Goal: Task Accomplishment & Management: Complete application form

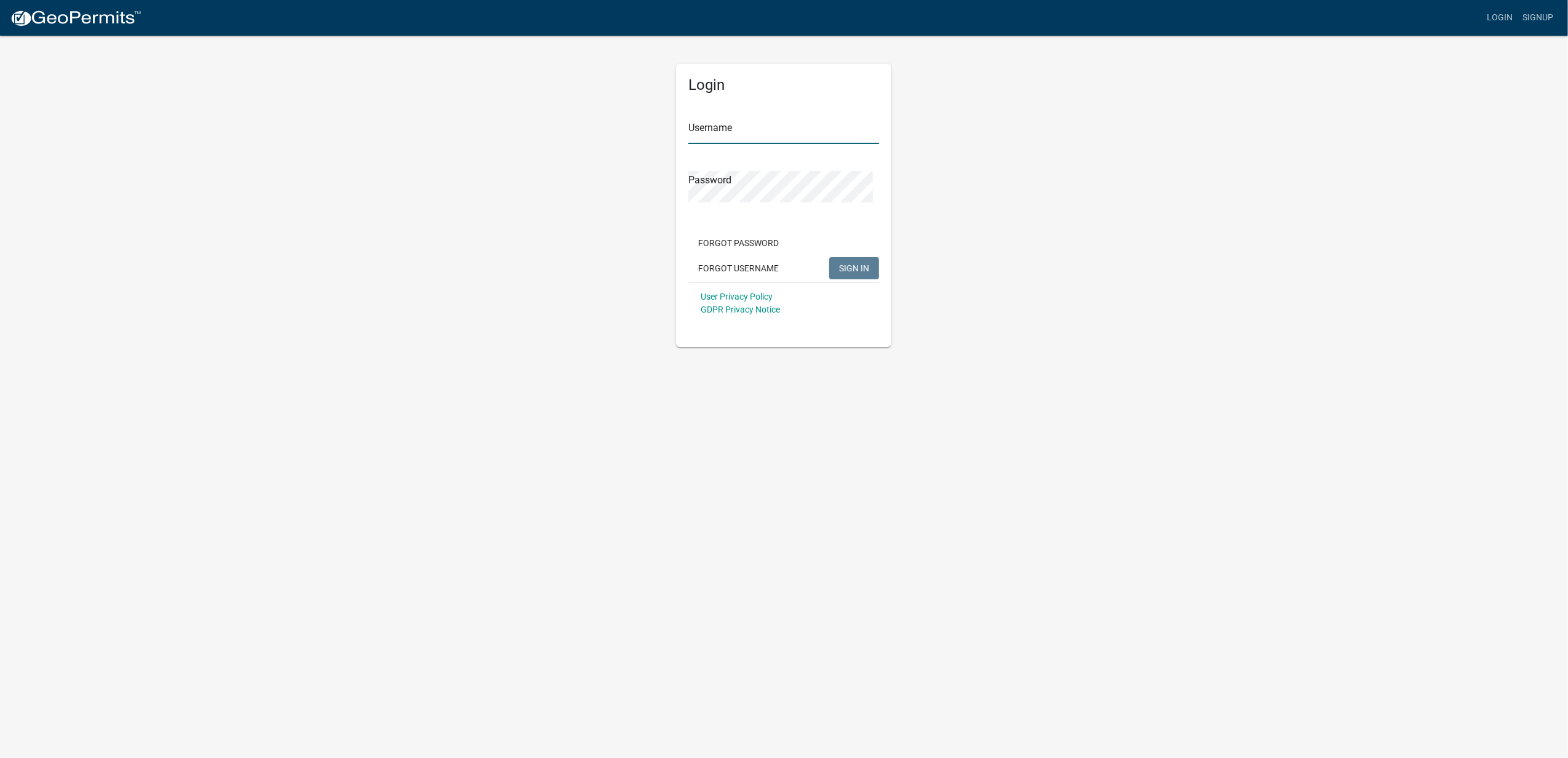
type input "TJEARNEST3"
click at [853, 279] on button "SIGN IN" at bounding box center [854, 268] width 50 height 22
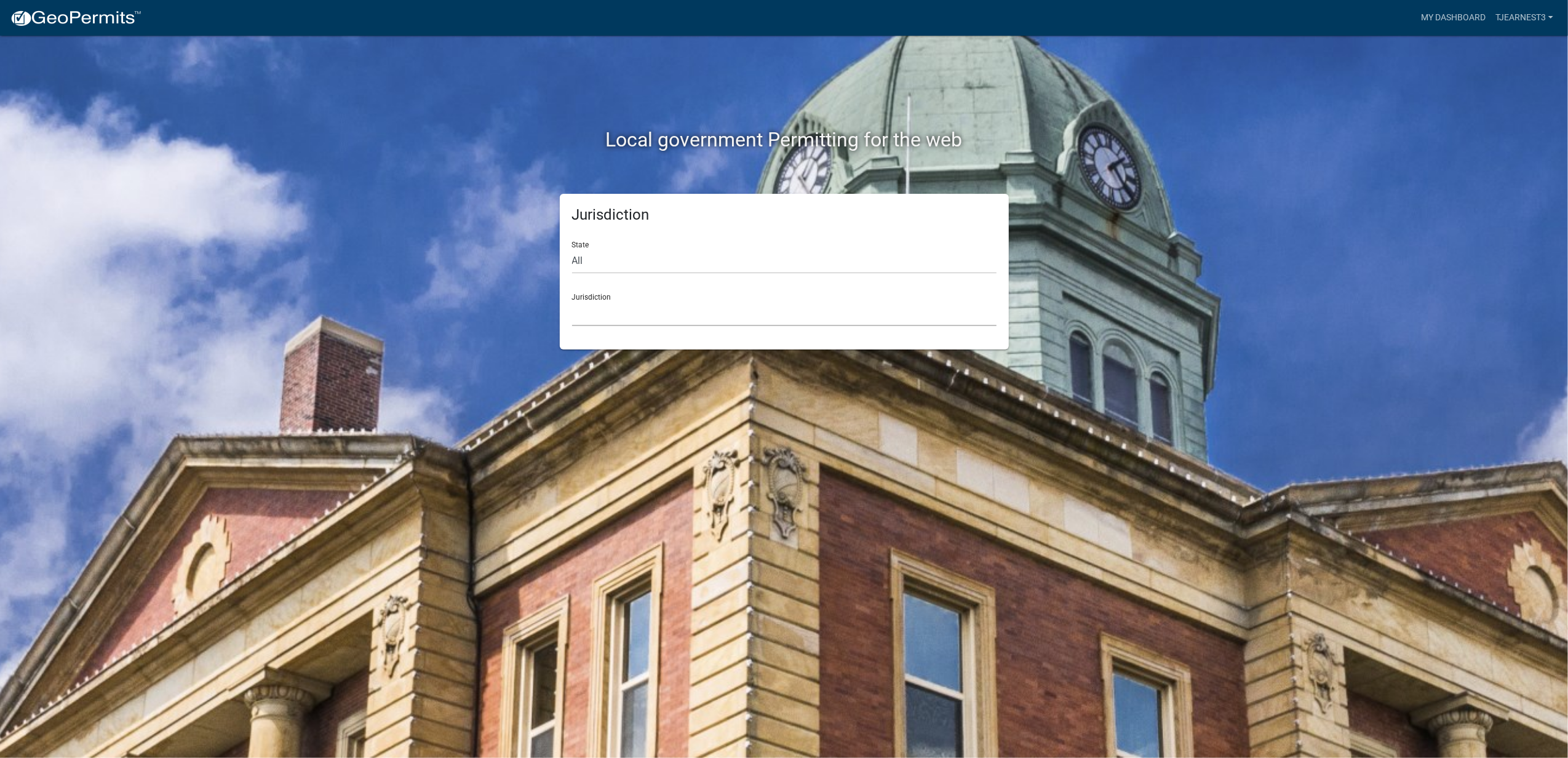
click at [604, 326] on select "Custer County, Colorado City of Bainbridge, Georgia Cook County, Georgia Crawfo…" at bounding box center [784, 313] width 424 height 25
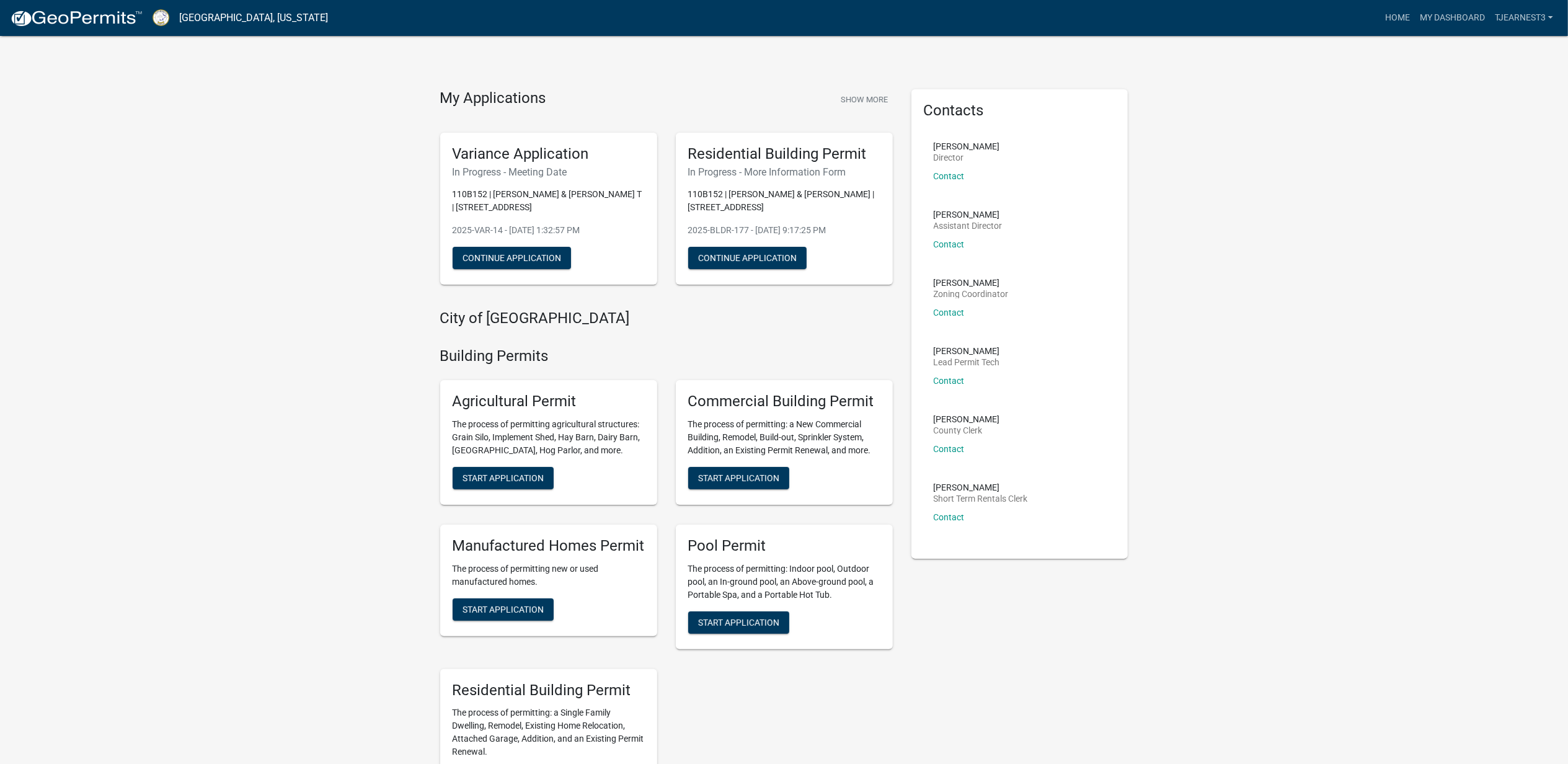
click at [547, 163] on h5 "Variance Application" at bounding box center [548, 154] width 192 height 18
click at [522, 269] on button "Continue Application" at bounding box center [511, 258] width 119 height 23
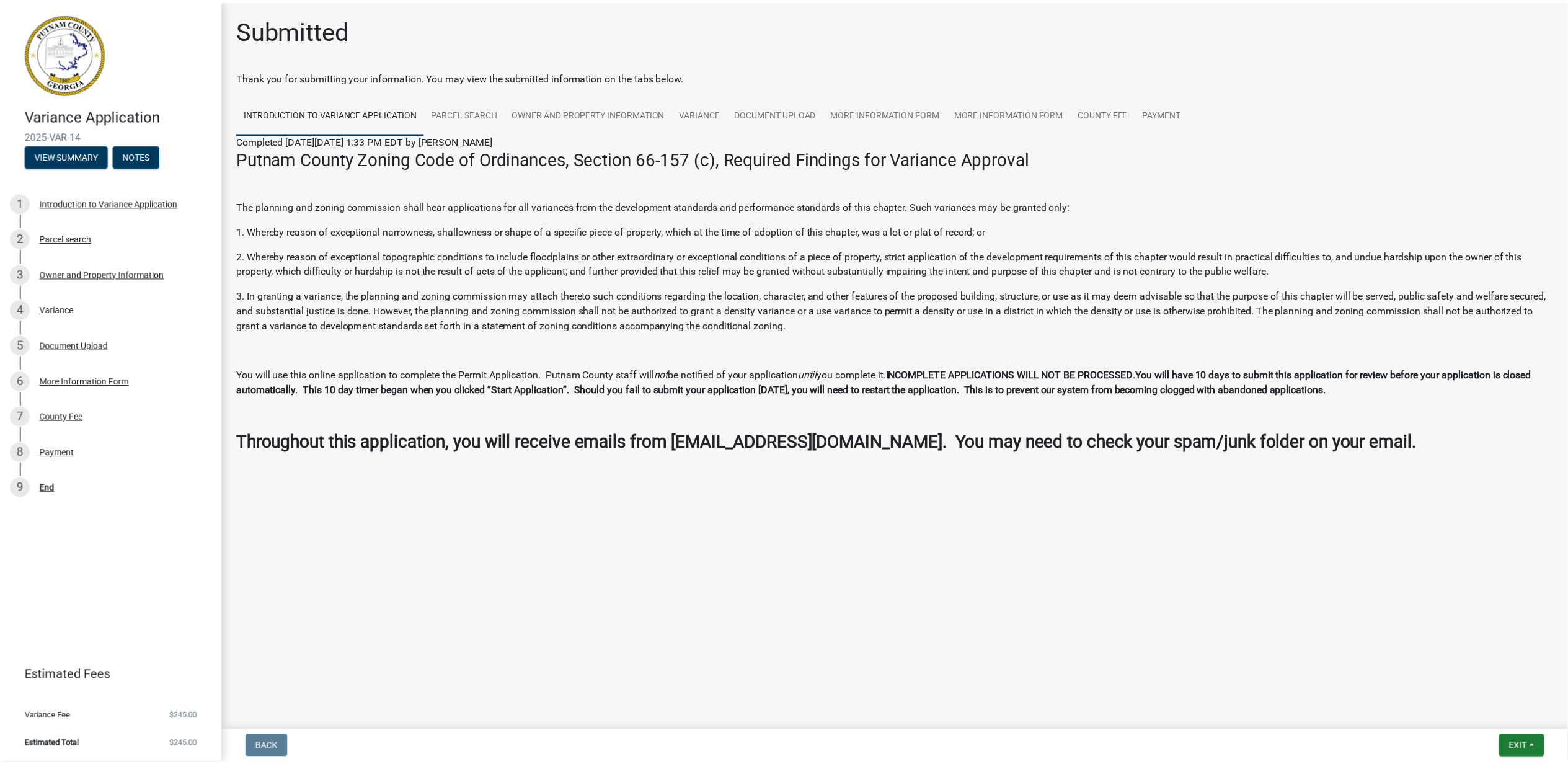
scroll to position [3, 0]
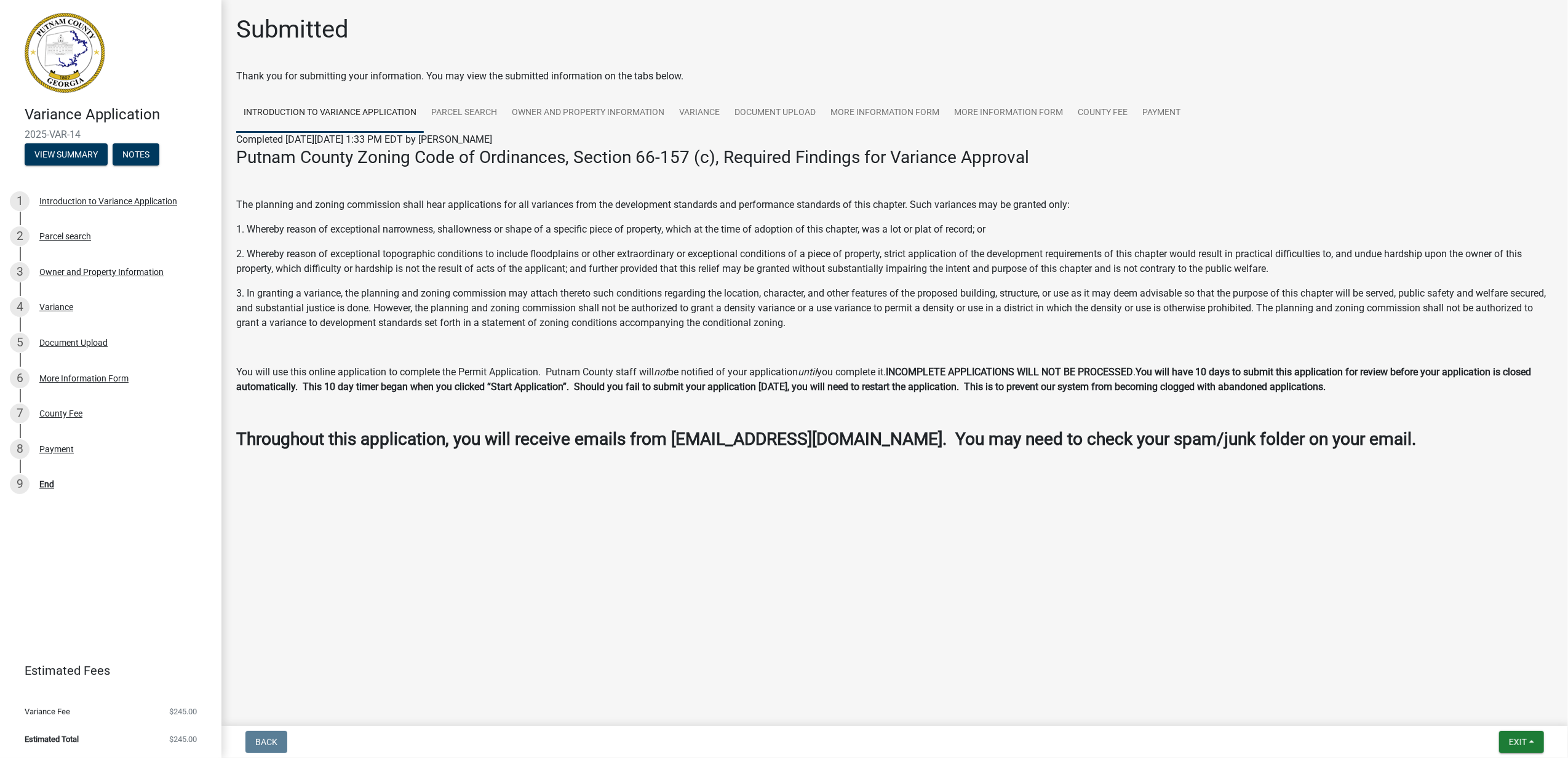
click at [53, 53] on img at bounding box center [64, 53] width 80 height 80
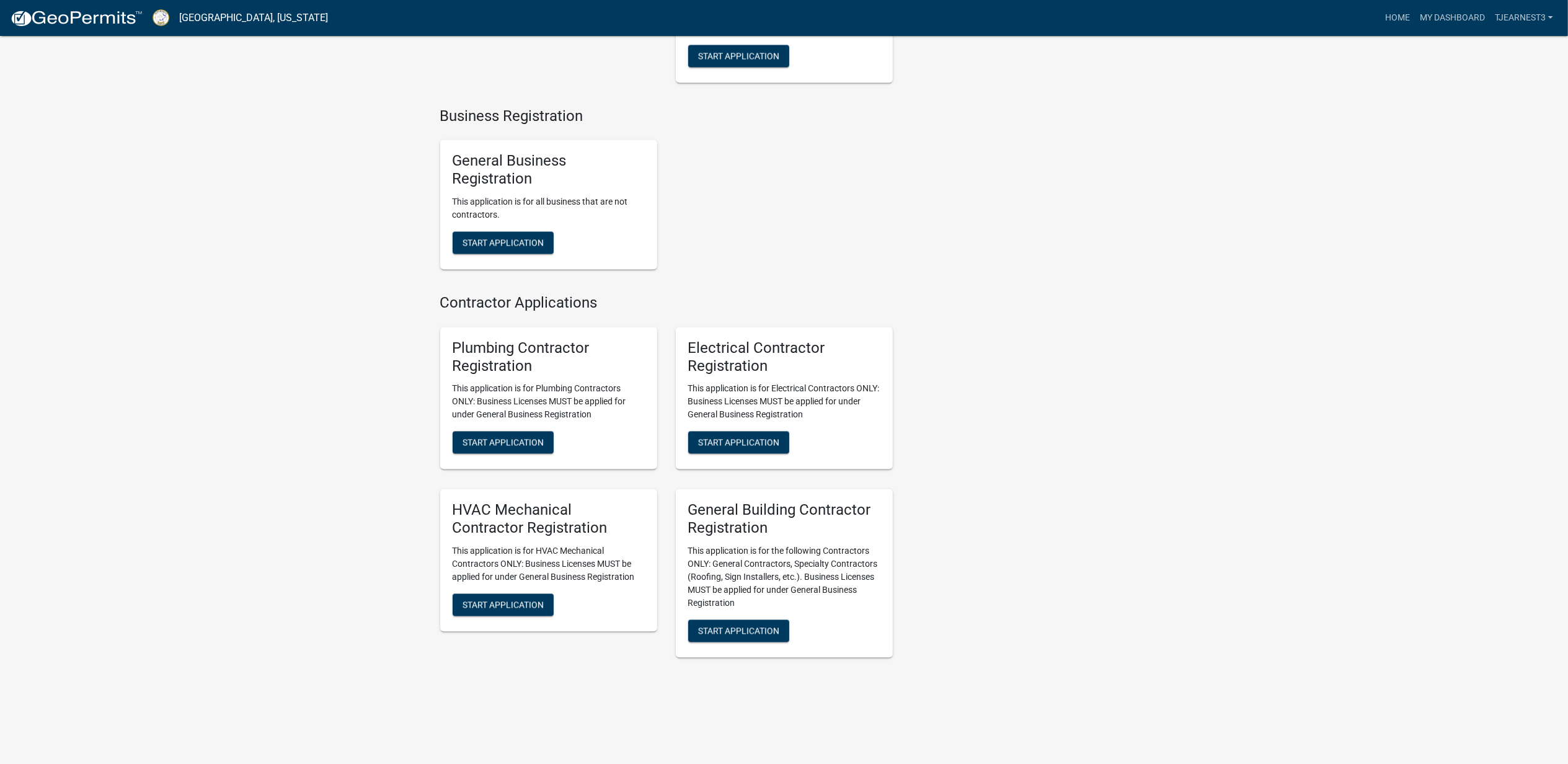
scroll to position [2207, 0]
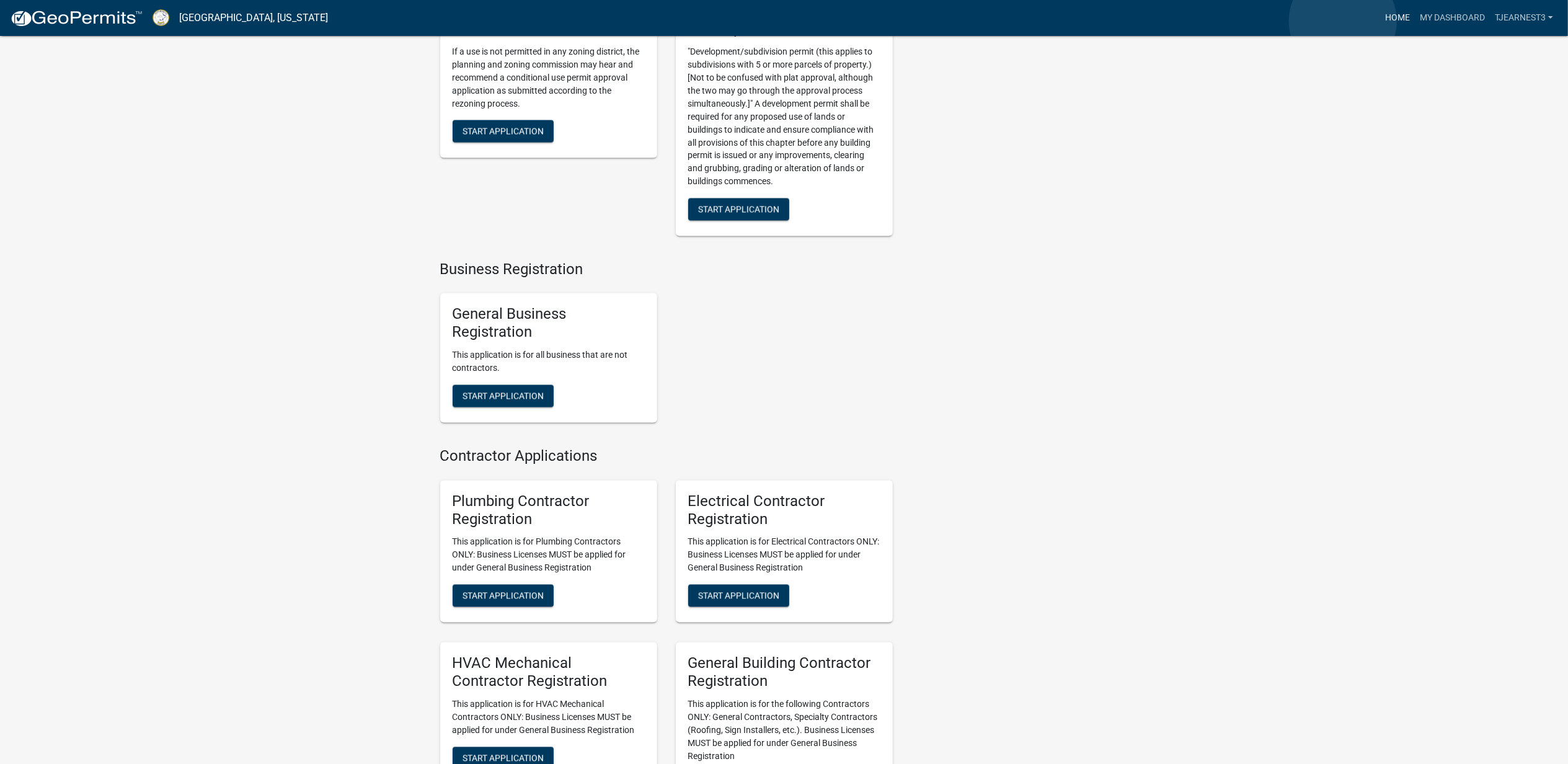
click at [1380, 21] on link "Home" at bounding box center [1396, 18] width 34 height 24
click at [1420, 16] on link "My Dashboard" at bounding box center [1452, 18] width 75 height 24
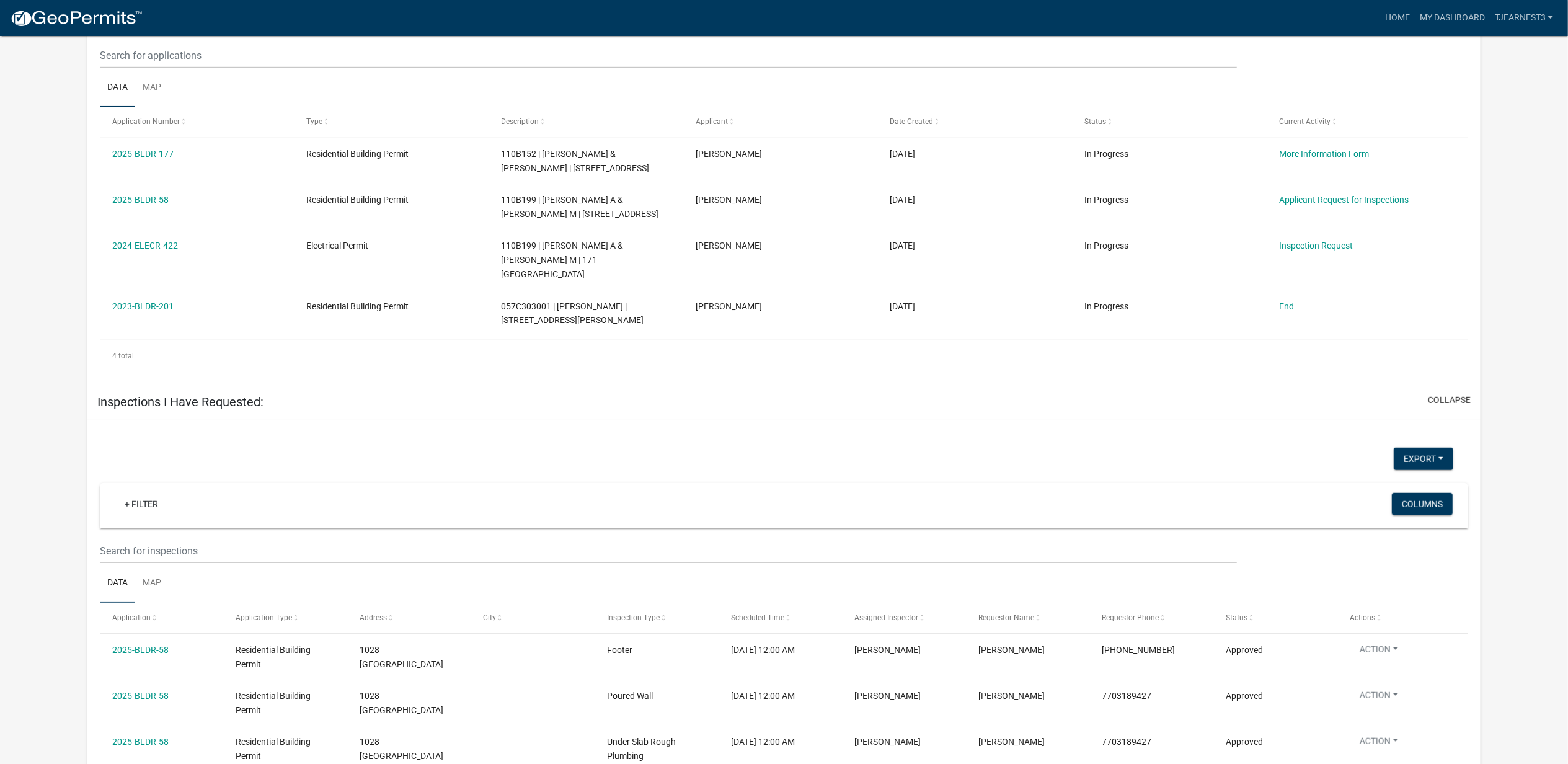
scroll to position [670, 0]
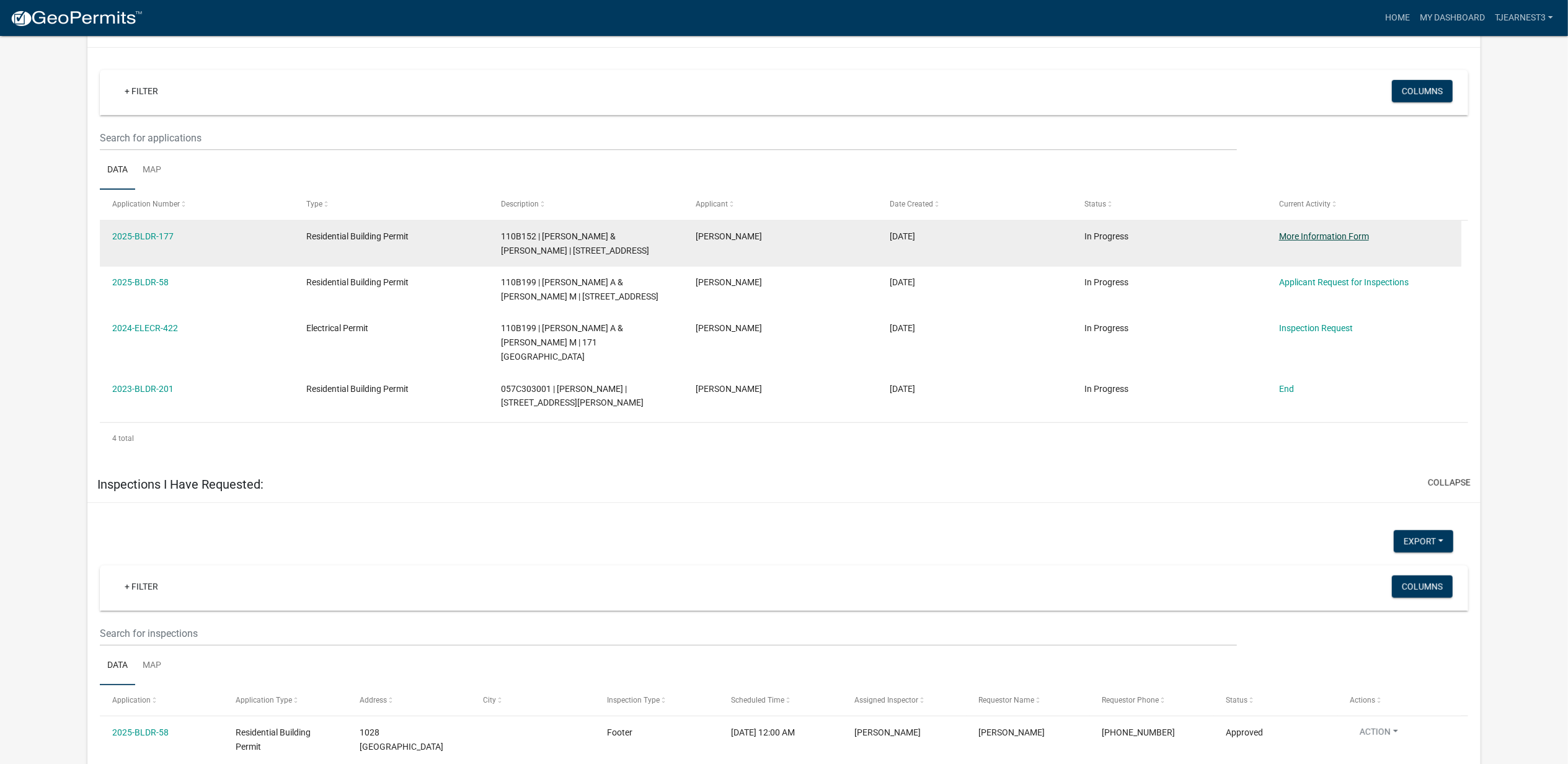
click at [1362, 241] on link "More Information Form" at bounding box center [1324, 236] width 90 height 10
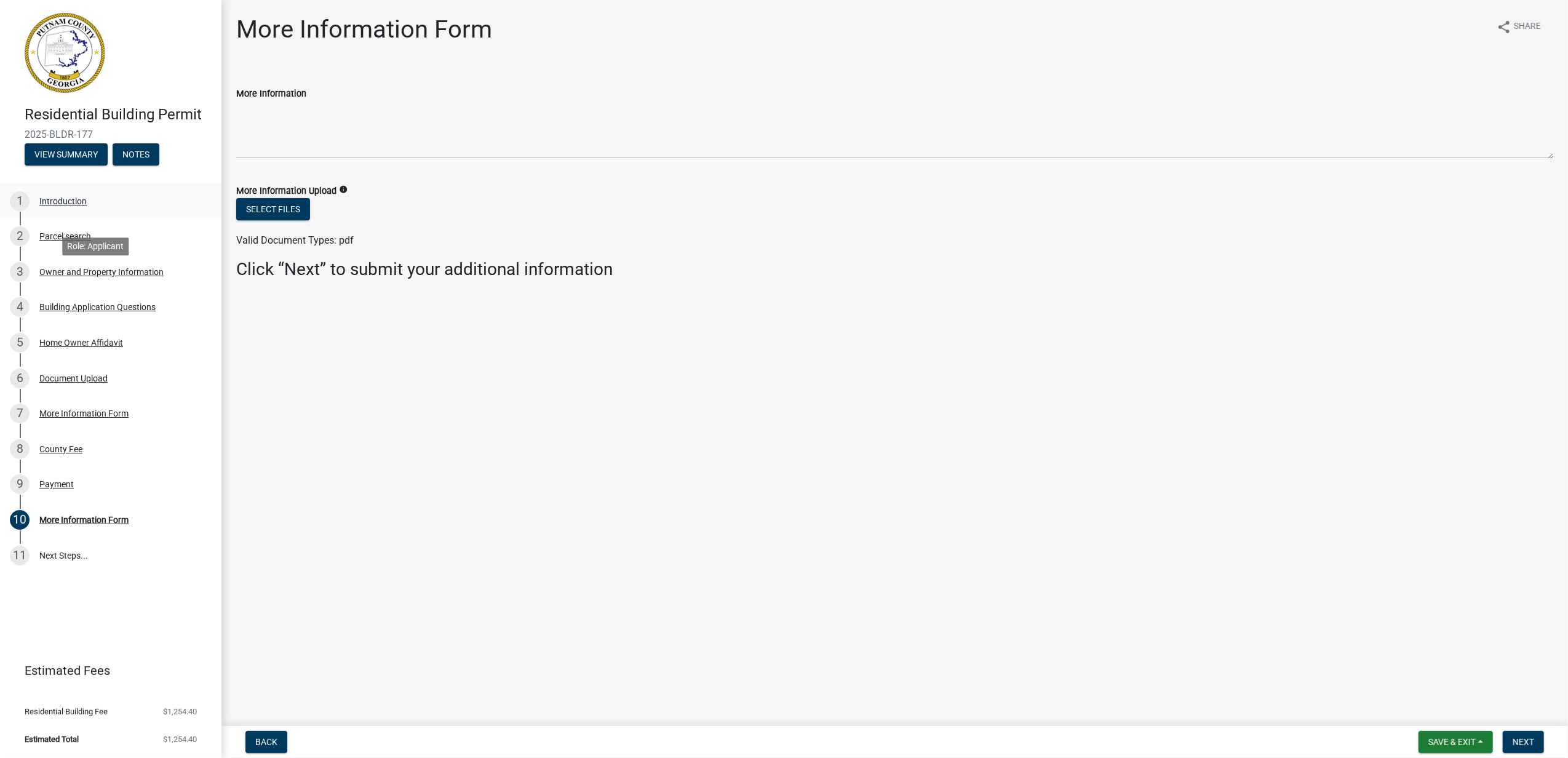
click at [87, 205] on div "Introduction" at bounding box center [62, 200] width 48 height 9
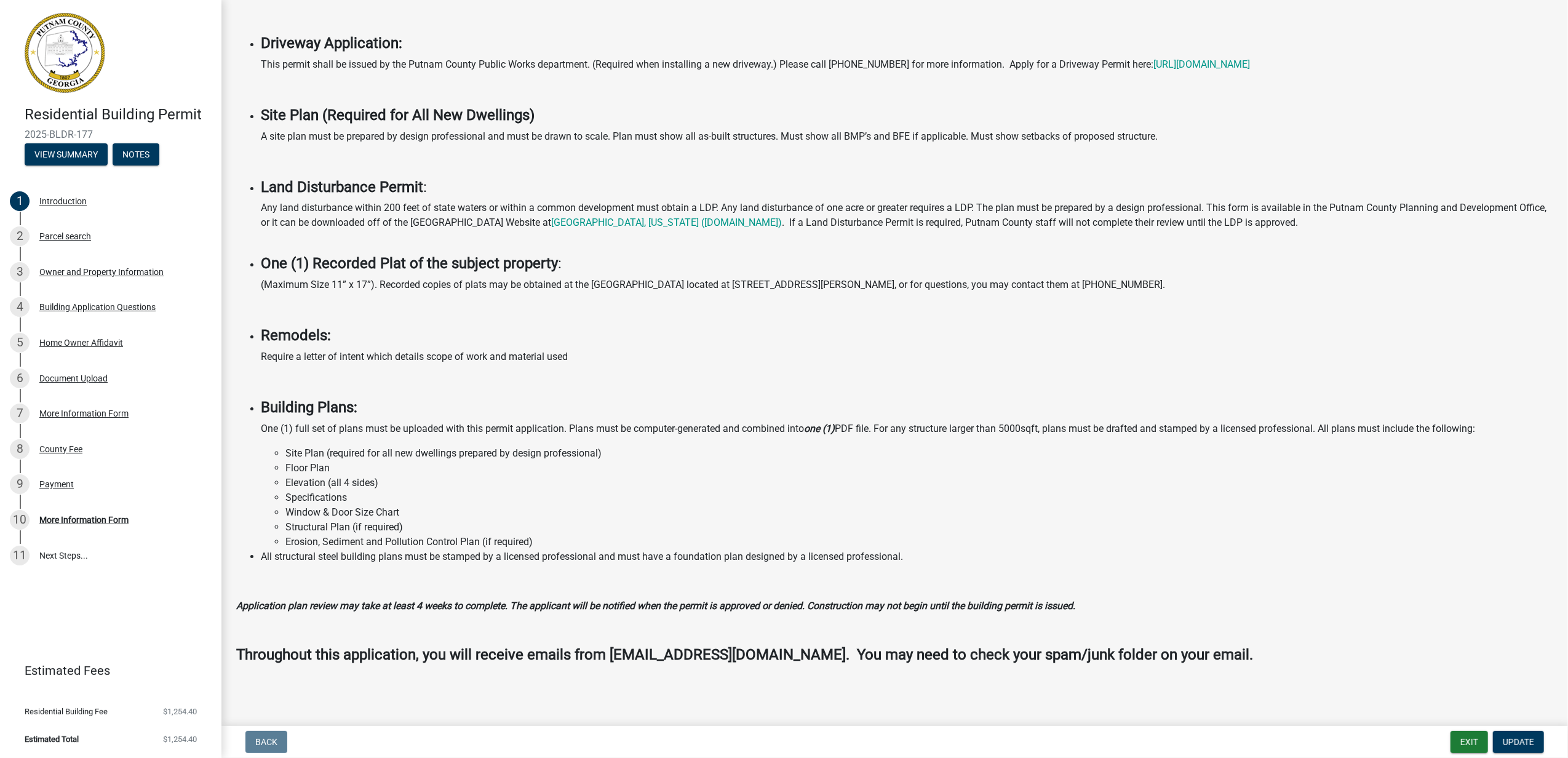
scroll to position [934, 0]
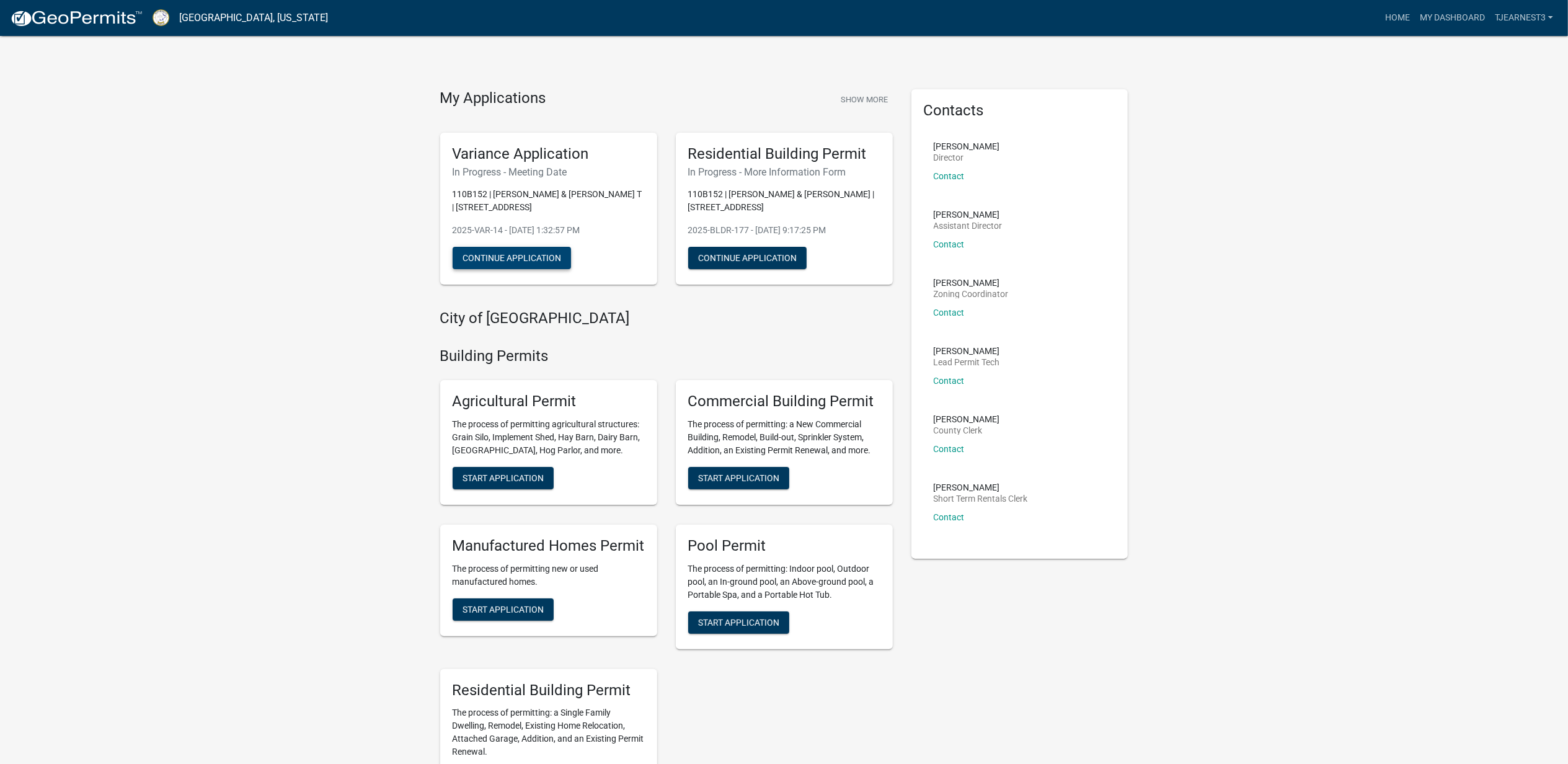
click at [554, 269] on button "Continue Application" at bounding box center [511, 258] width 119 height 23
